Goal: Task Accomplishment & Management: Manage account settings

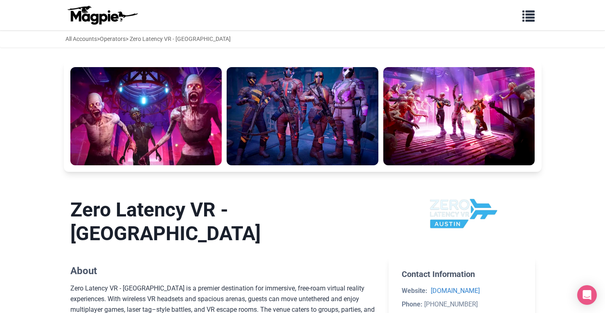
scroll to position [246, 0]
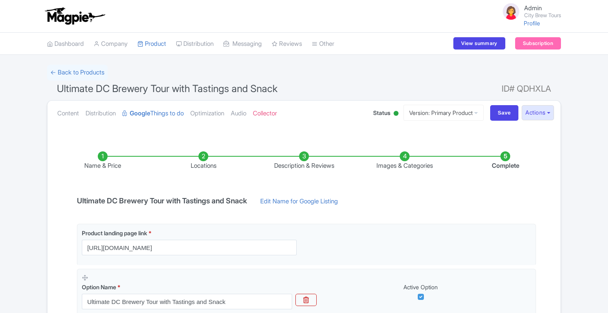
click at [203, 156] on li "Locations" at bounding box center [203, 160] width 101 height 19
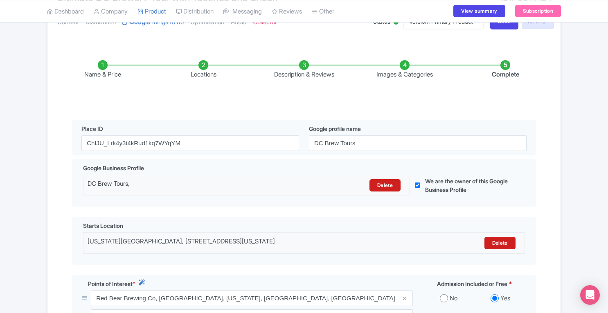
scroll to position [97, 0]
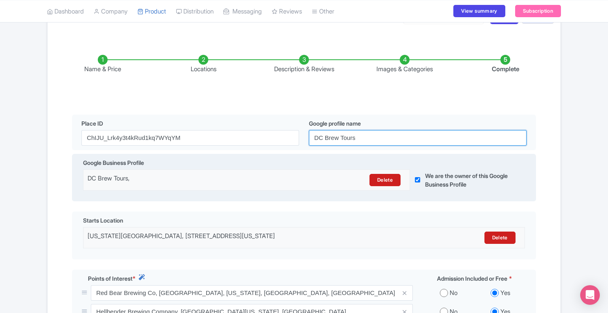
drag, startPoint x: 368, startPoint y: 140, endPoint x: 240, endPoint y: 173, distance: 132.7
click at [240, 173] on div "Name & Price Locations Description & Reviews Images & Categories Complete Edit …" at bounding box center [303, 280] width 503 height 485
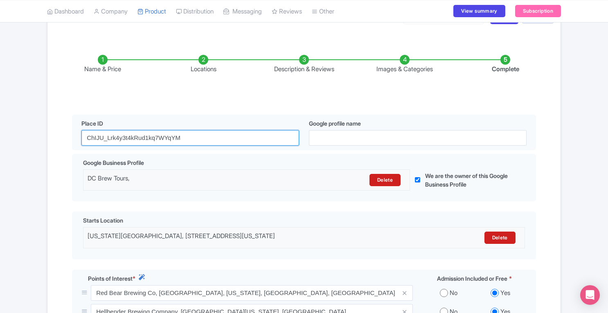
drag, startPoint x: 185, startPoint y: 130, endPoint x: 60, endPoint y: 130, distance: 125.2
click at [60, 130] on div "Name & Price Locations Description & Reviews Images & Categories Complete Edit …" at bounding box center [303, 280] width 503 height 485
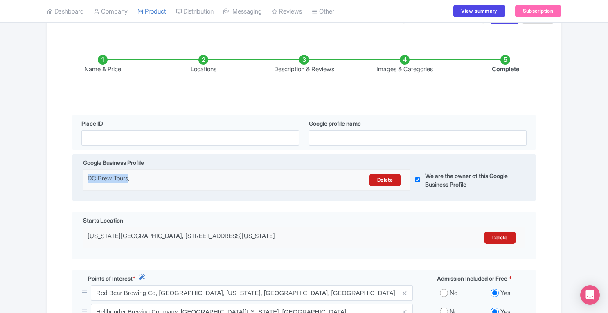
drag, startPoint x: 88, startPoint y: 179, endPoint x: 130, endPoint y: 178, distance: 42.6
click at [130, 178] on div "DC Brew Tours," at bounding box center [207, 180] width 238 height 12
copy div "DC Brew Tours"
click at [393, 180] on link "Delete" at bounding box center [384, 180] width 31 height 12
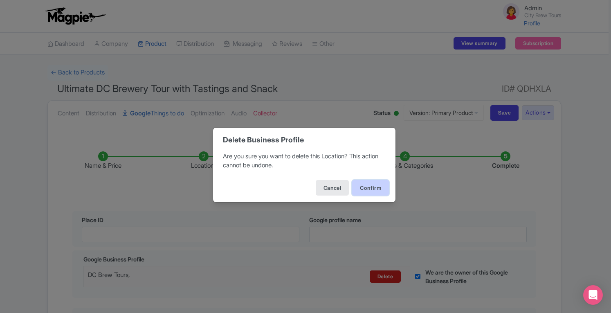
click at [373, 188] on button "Confirm" at bounding box center [370, 188] width 37 height 16
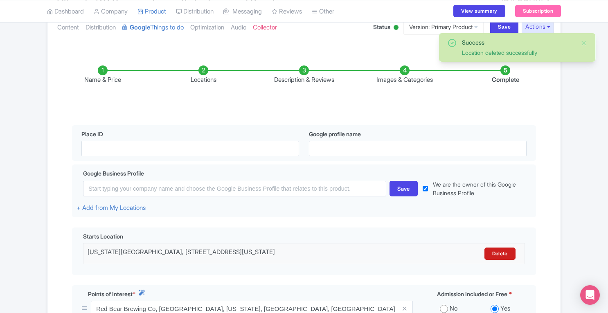
scroll to position [110, 0]
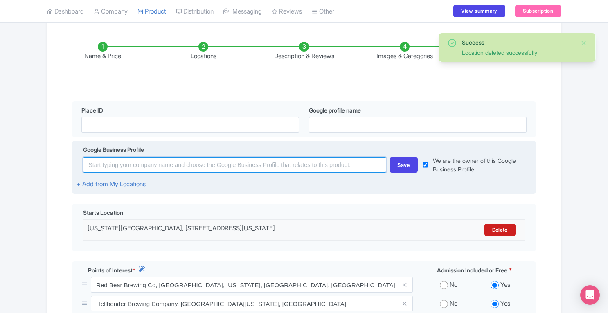
click at [255, 169] on input at bounding box center [234, 165] width 303 height 16
paste input "DC Brew Tours"
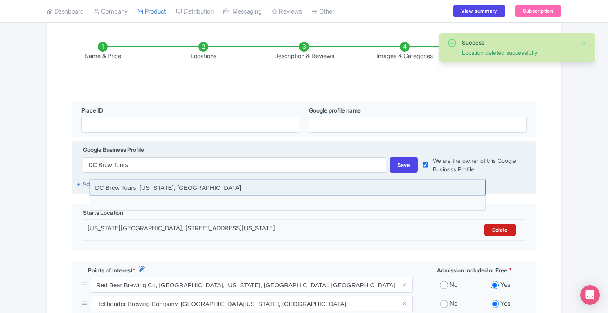
click at [242, 185] on input at bounding box center [288, 188] width 396 height 16
type input "DC Brew Tours, Maryland, USA"
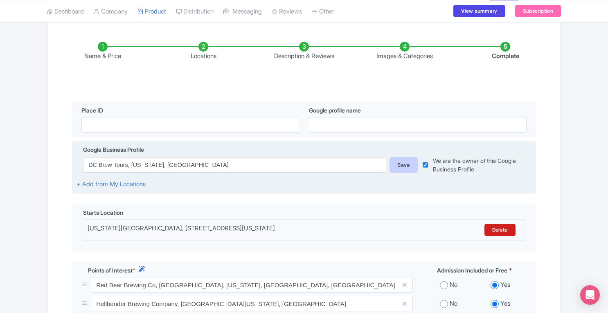
click at [402, 167] on div "Save" at bounding box center [403, 165] width 28 height 16
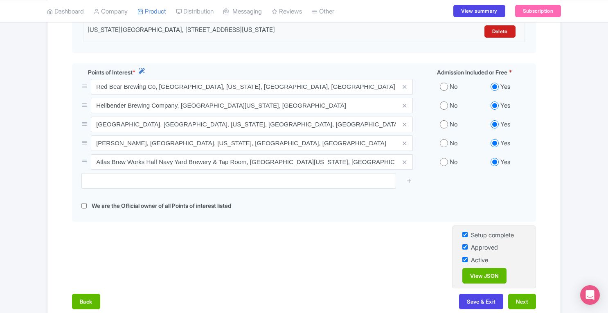
scroll to position [324, 0]
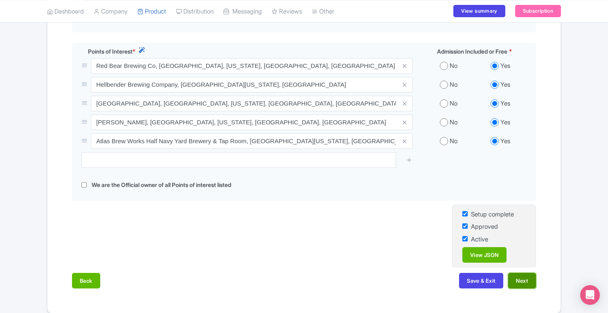
click at [519, 279] on button "Next" at bounding box center [522, 281] width 28 height 16
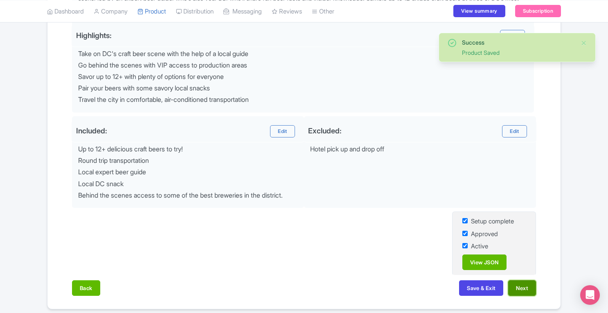
click at [530, 286] on button "Next" at bounding box center [522, 288] width 28 height 16
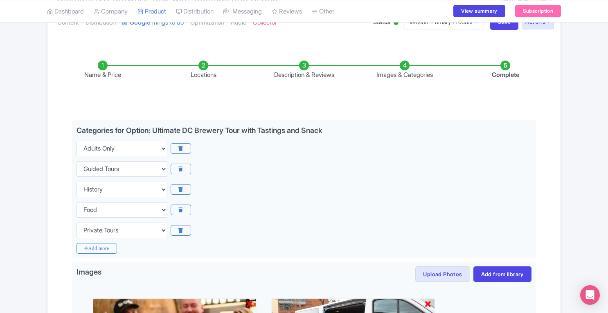
scroll to position [0, 0]
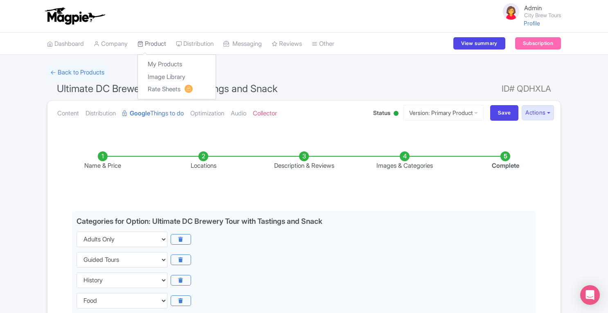
click at [162, 40] on link "Product" at bounding box center [151, 44] width 29 height 22
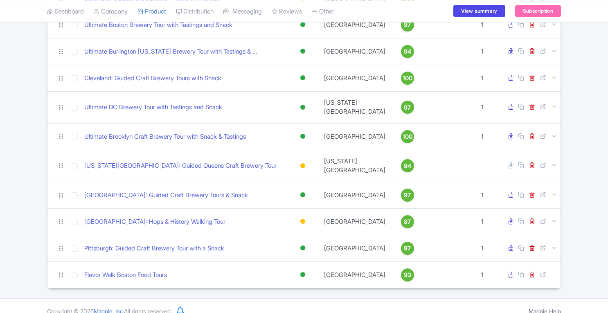
scroll to position [154, 0]
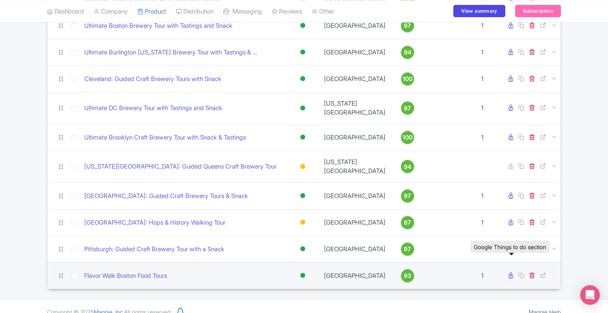
click at [511, 272] on icon at bounding box center [510, 275] width 4 height 6
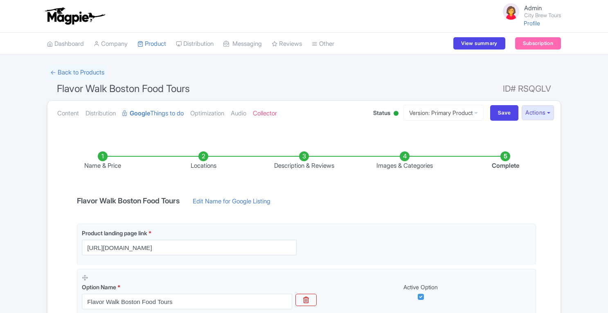
click at [205, 156] on li "Locations" at bounding box center [203, 160] width 101 height 19
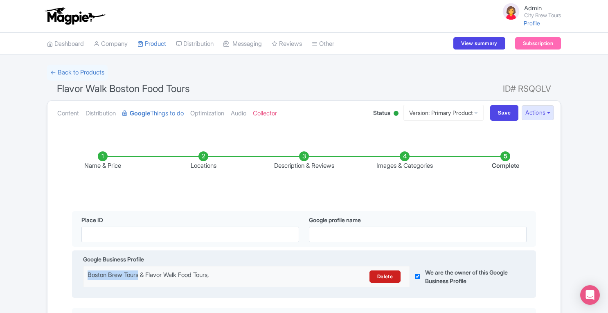
drag, startPoint x: 88, startPoint y: 275, endPoint x: 142, endPoint y: 277, distance: 54.4
click at [142, 277] on div "Boston Brew Tours & Flavor Walk Food Tours," at bounding box center [207, 276] width 238 height 12
copy div "Boston Brew Tours"
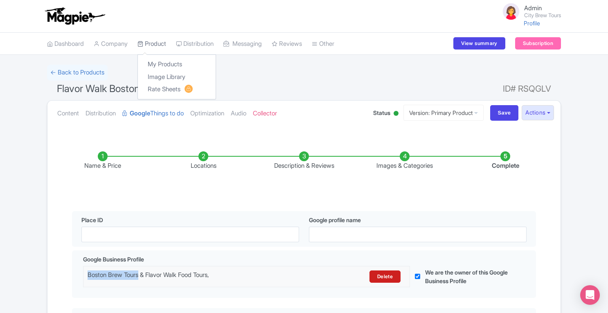
click at [166, 48] on link "Product" at bounding box center [151, 44] width 29 height 22
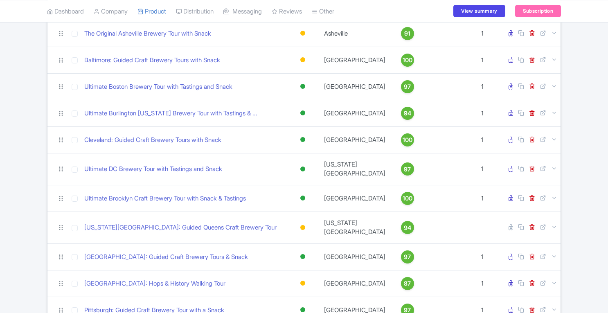
scroll to position [92, 0]
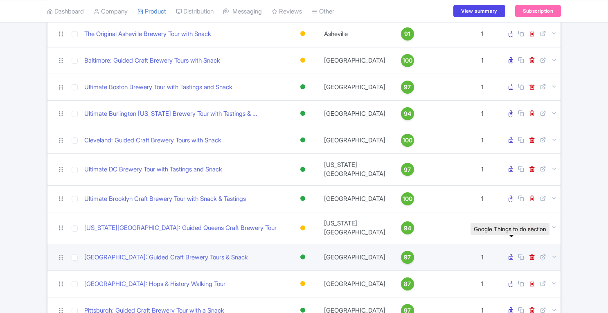
click at [512, 254] on icon at bounding box center [510, 257] width 4 height 6
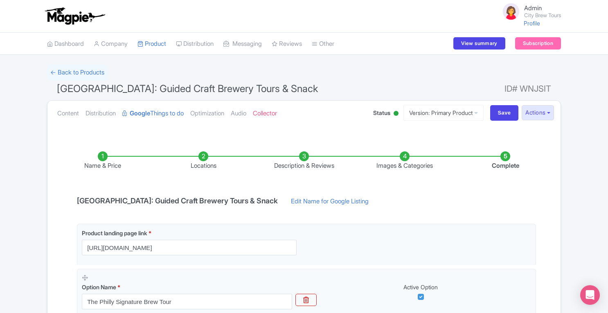
click at [205, 153] on li "Locations" at bounding box center [203, 160] width 101 height 19
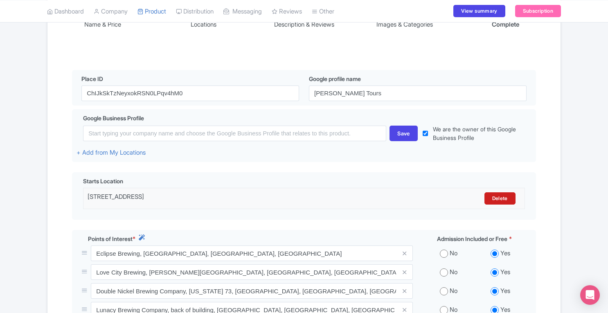
scroll to position [142, 0]
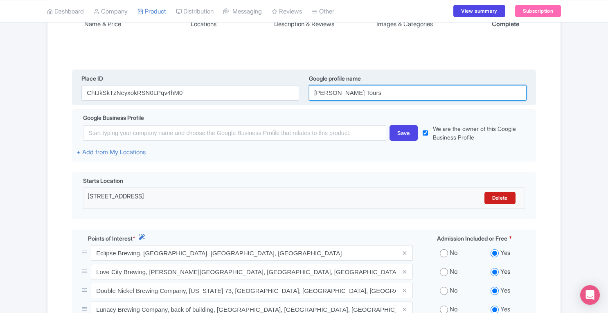
drag, startPoint x: 364, startPoint y: 91, endPoint x: 301, endPoint y: 99, distance: 63.8
click at [301, 99] on div "Place ID ChIJkSkTzNeyxokRSN0LPqv4hM0 Google profile name Philly Brew Tours" at bounding box center [304, 88] width 464 height 36
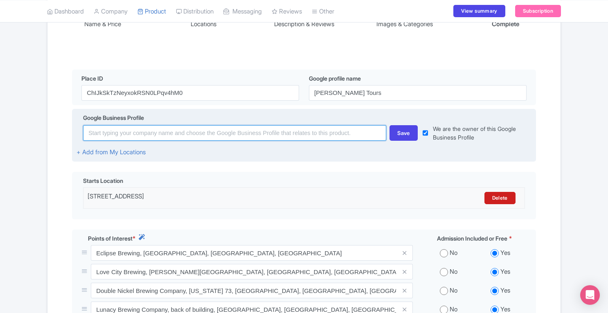
click at [288, 134] on input at bounding box center [234, 133] width 303 height 16
paste input "Philly Brew Tours"
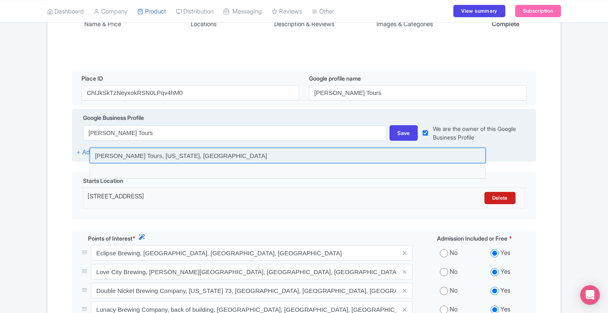
click at [248, 155] on input at bounding box center [288, 156] width 396 height 16
type input "[PERSON_NAME] Tours, [US_STATE], [GEOGRAPHIC_DATA]"
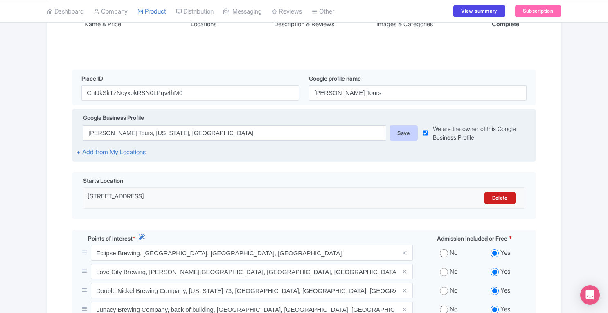
click at [403, 133] on div "Save" at bounding box center [403, 133] width 28 height 16
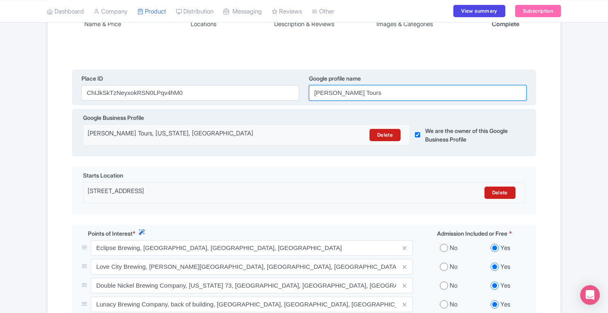
drag, startPoint x: 375, startPoint y: 92, endPoint x: 282, endPoint y: 90, distance: 92.5
click at [282, 90] on div "Place ID ChIJkSkTzNeyxokRSN0LPqv4hM0 Google profile name Philly Brew Tours" at bounding box center [304, 88] width 464 height 36
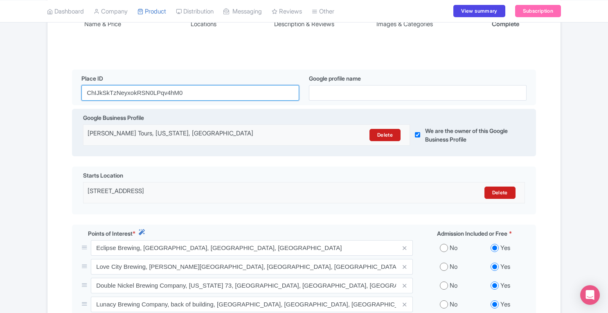
drag, startPoint x: 189, startPoint y: 94, endPoint x: 71, endPoint y: 97, distance: 117.8
click at [71, 97] on div "Name & Price Locations Description & Reviews Images & Categories Complete Edit …" at bounding box center [303, 254] width 503 height 523
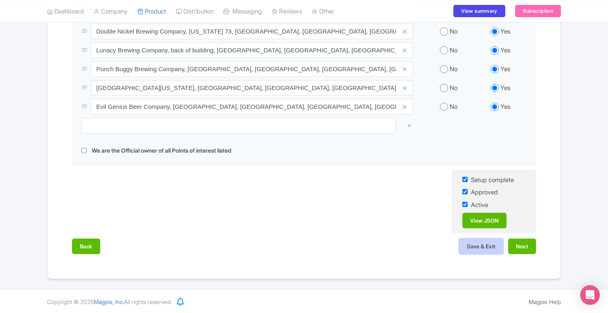
click at [477, 247] on button "Save & Exit" at bounding box center [481, 246] width 44 height 16
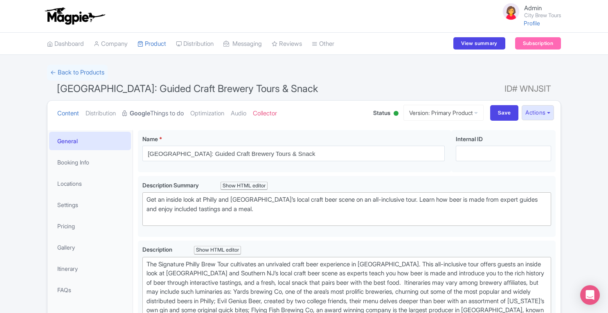
click at [164, 114] on link "Google Things to do" at bounding box center [152, 114] width 61 height 26
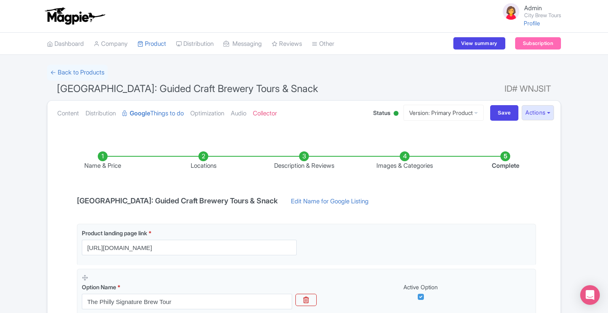
click at [203, 157] on li "Locations" at bounding box center [203, 160] width 101 height 19
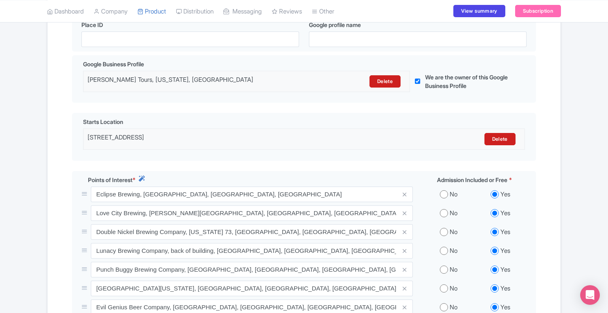
scroll to position [196, 0]
